Goal: Navigation & Orientation: Find specific page/section

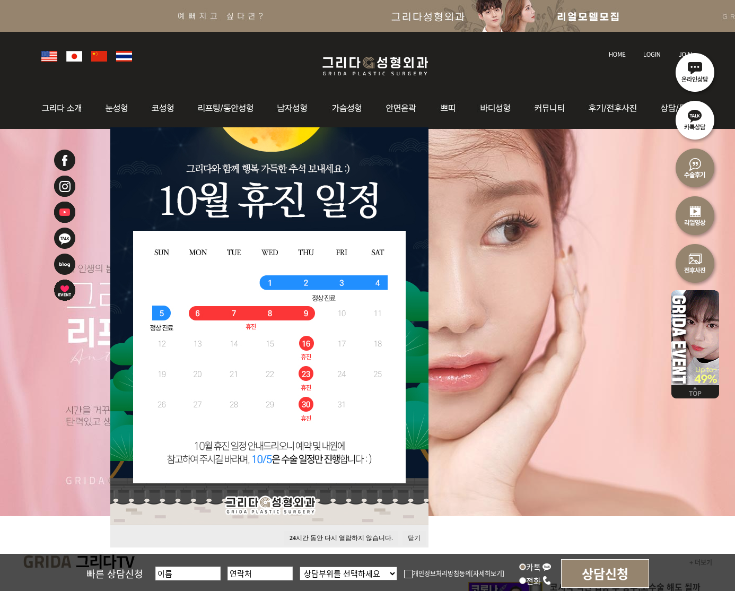
click at [412, 532] on button "닫기" at bounding box center [413, 538] width 23 height 14
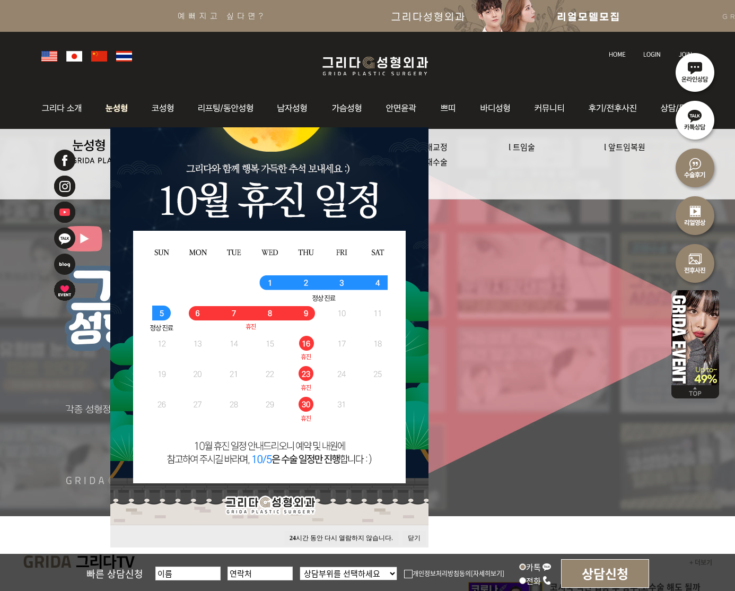
click at [114, 109] on img at bounding box center [116, 107] width 47 height 41
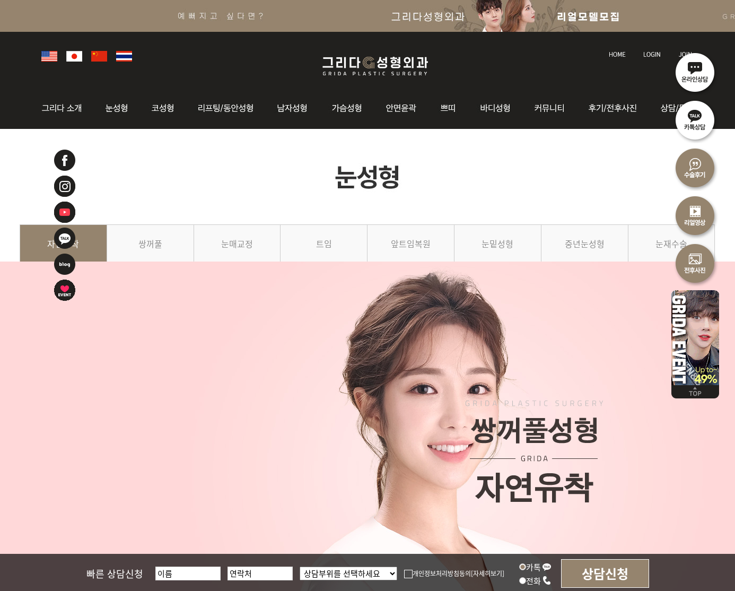
click at [49, 56] on img at bounding box center [49, 56] width 16 height 11
